Goal: Complete application form

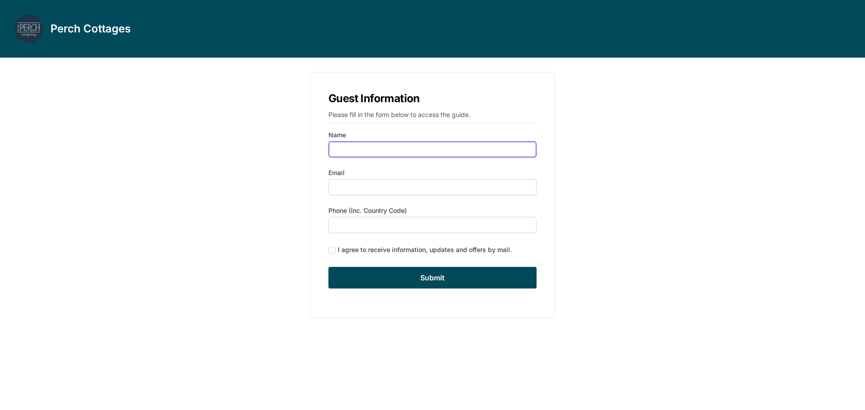
click at [359, 152] on input "Name" at bounding box center [432, 149] width 208 height 16
type input "[PERSON_NAME]"
type input "[EMAIL_ADDRESS][DOMAIN_NAME]"
type input "6464381638"
click at [342, 251] on div "I agree to receive information, updates and offers by mail." at bounding box center [425, 250] width 174 height 9
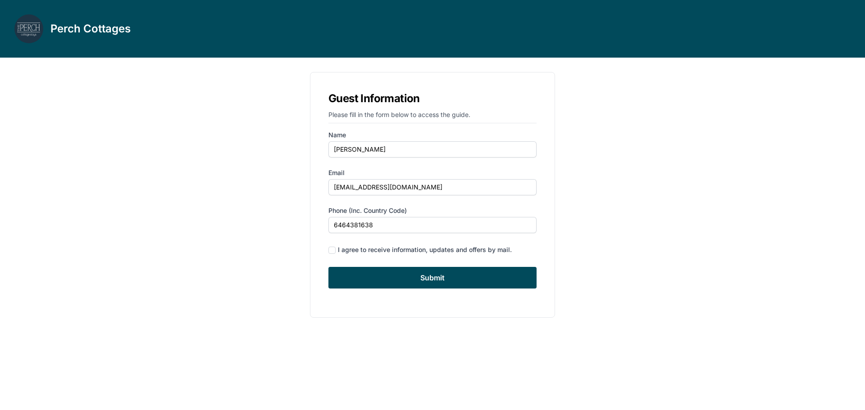
click at [337, 253] on div "I agree to receive information, updates and offers by mail." at bounding box center [432, 250] width 208 height 12
click at [332, 249] on input "checkbox" at bounding box center [331, 250] width 7 height 7
checkbox input "true"
click at [378, 273] on input "Submit" at bounding box center [432, 278] width 208 height 22
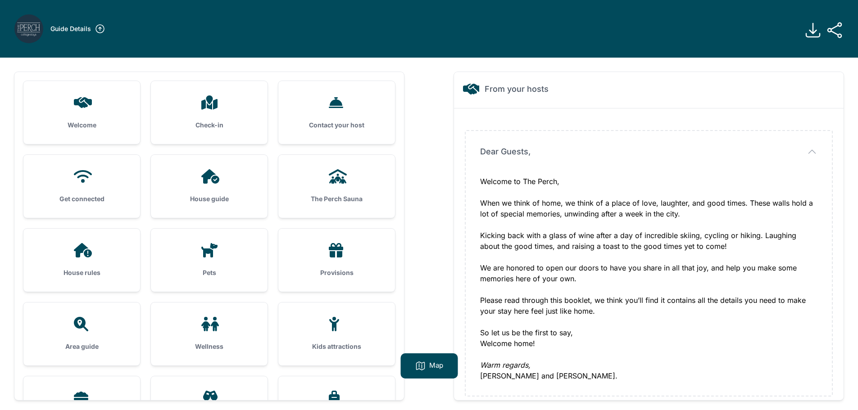
click at [820, 32] on icon at bounding box center [813, 30] width 18 height 18
